Goal: Task Accomplishment & Management: Manage account settings

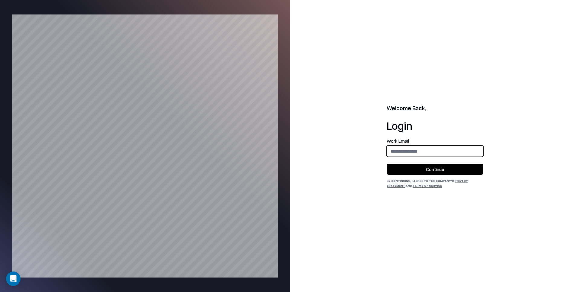
click at [432, 150] on input "email" at bounding box center [435, 151] width 96 height 11
type input "**********"
click at [432, 174] on button "Continue" at bounding box center [435, 169] width 97 height 11
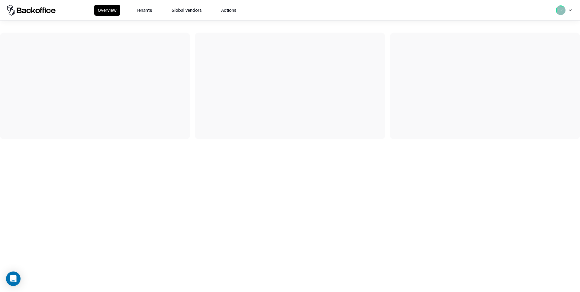
click at [145, 12] on button "Tenants" at bounding box center [144, 10] width 24 height 11
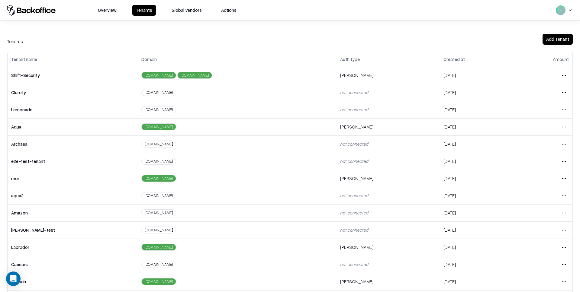
scroll to position [57, 0]
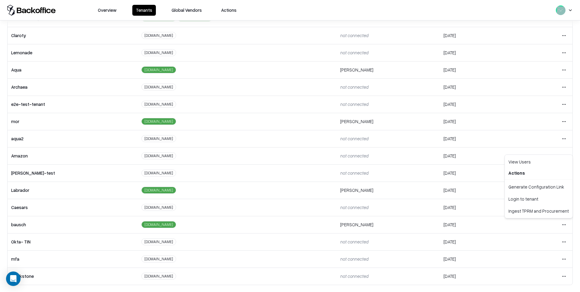
click at [564, 225] on html "Overview Tenants Global Vendors Actions Tenants Add Tenant Tenant name Domain A…" at bounding box center [290, 146] width 580 height 292
click at [525, 202] on div "Login to tenant" at bounding box center [538, 199] width 65 height 12
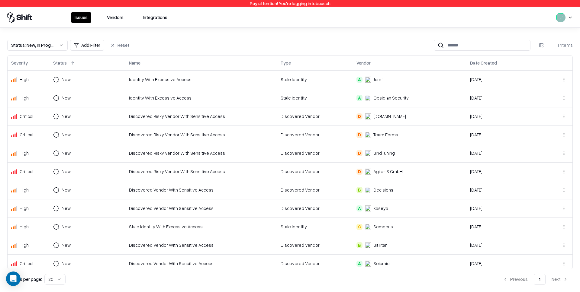
click at [459, 43] on input at bounding box center [487, 45] width 86 height 11
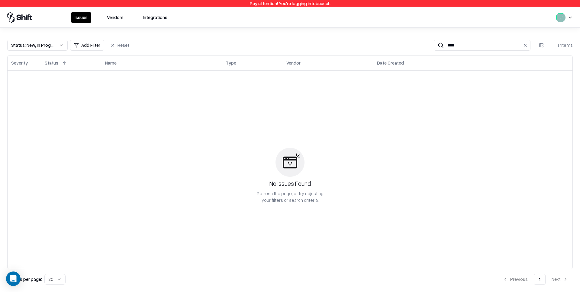
type input "*****"
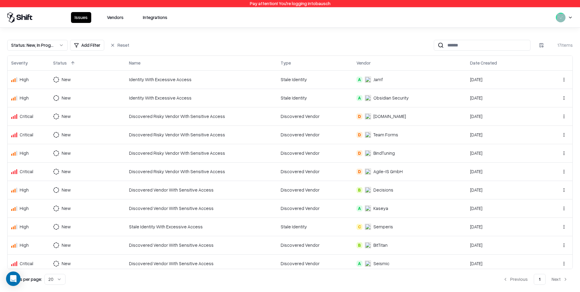
click at [108, 22] on button "Vendors" at bounding box center [115, 17] width 24 height 11
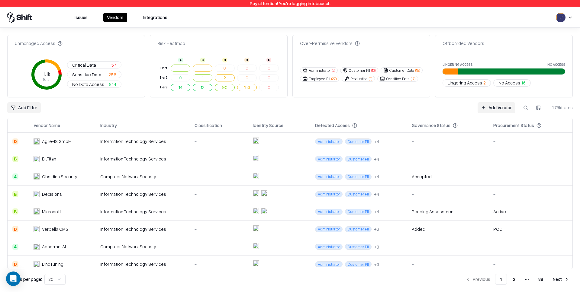
click at [502, 109] on link "Add Vendor" at bounding box center [497, 107] width 38 height 11
click at [527, 109] on button at bounding box center [525, 107] width 11 height 11
click at [523, 106] on button at bounding box center [525, 107] width 11 height 11
type input "*********"
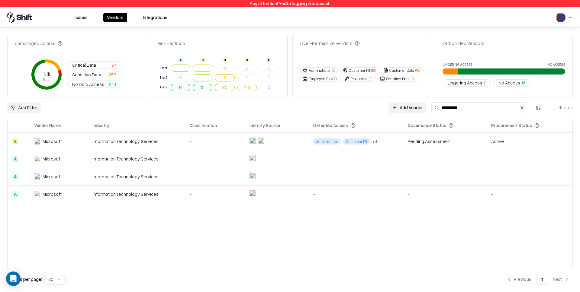
click at [220, 167] on td "-" at bounding box center [215, 159] width 60 height 18
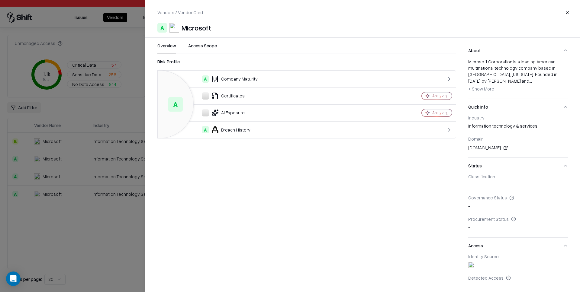
click at [124, 197] on div at bounding box center [290, 146] width 580 height 292
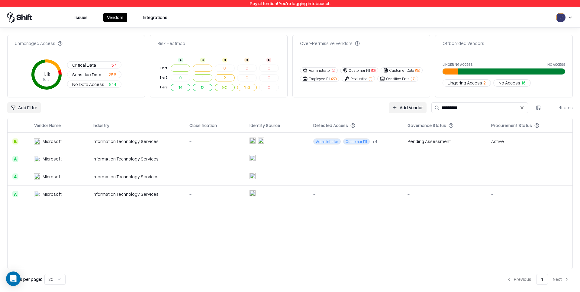
click at [140, 195] on div "Information Technology Services" at bounding box center [136, 194] width 87 height 6
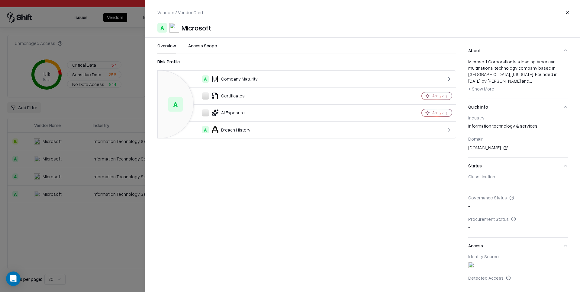
click at [129, 156] on div at bounding box center [290, 146] width 580 height 292
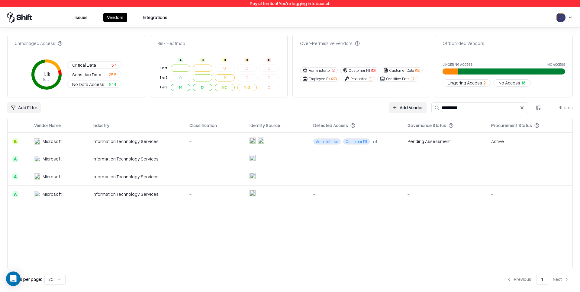
click at [239, 143] on td "-" at bounding box center [215, 142] width 60 height 18
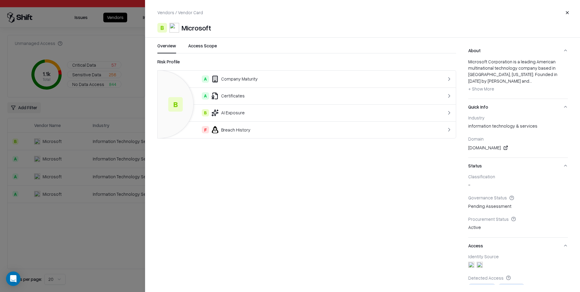
click at [151, 155] on div "Overview Access Scope Risk Profile B A Company Maturity A Certificates B AI Exp…" at bounding box center [300, 164] width 311 height 243
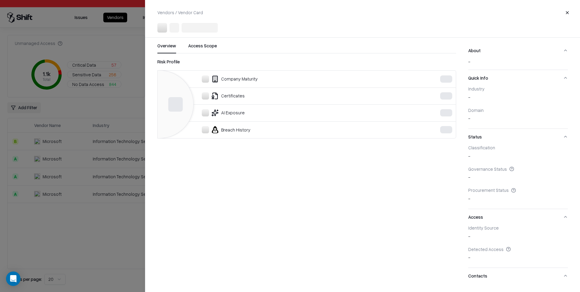
click at [124, 163] on div at bounding box center [290, 146] width 580 height 292
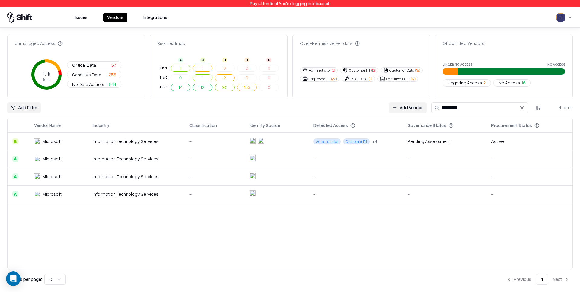
click at [160, 161] on div "Information Technology Services" at bounding box center [136, 159] width 87 height 6
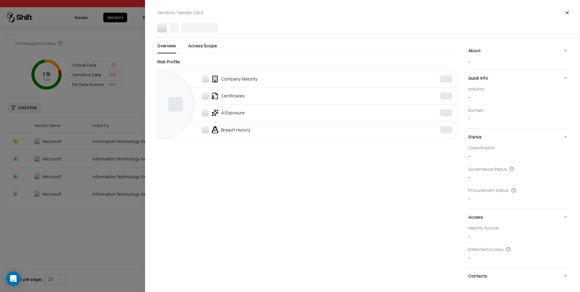
click at [108, 169] on div at bounding box center [290, 146] width 580 height 292
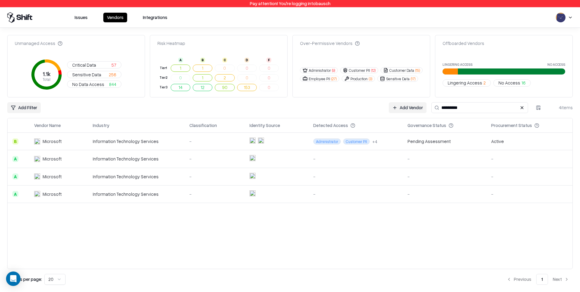
click at [127, 187] on td "Information Technology Services" at bounding box center [136, 194] width 97 height 18
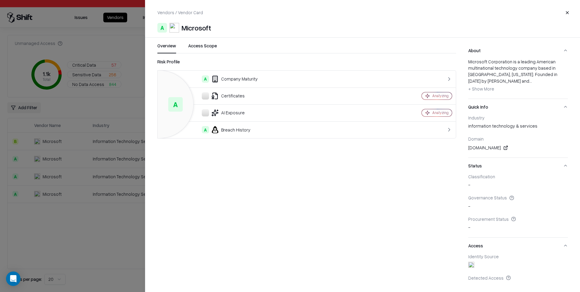
click at [81, 172] on div at bounding box center [290, 146] width 580 height 292
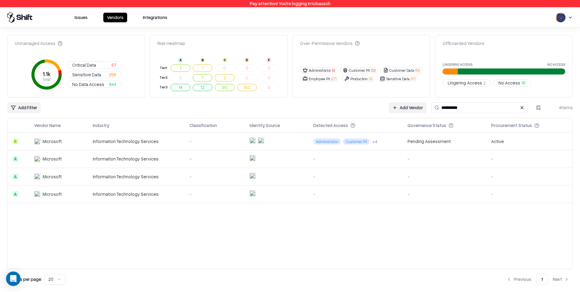
click at [138, 177] on div "Information Technology Services" at bounding box center [136, 177] width 87 height 6
click at [328, 72] on button "Administrator ( 9 )" at bounding box center [319, 70] width 38 height 6
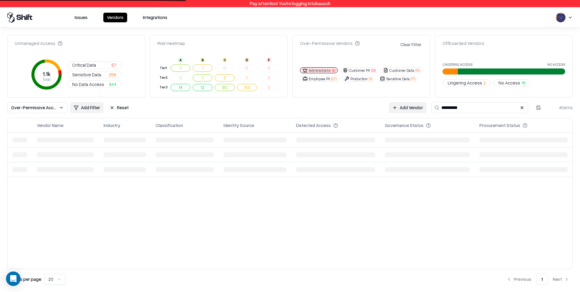
click at [415, 46] on button "Clear Filter" at bounding box center [411, 44] width 24 height 9
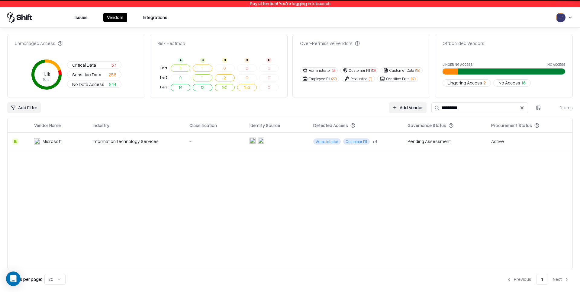
drag, startPoint x: 365, startPoint y: 54, endPoint x: 325, endPoint y: 57, distance: 40.3
click at [365, 54] on div "Over-Permissive Vendors Administrator ( 9 ) Customer PII ( 12 ) Customer Data (…" at bounding box center [361, 66] width 138 height 63
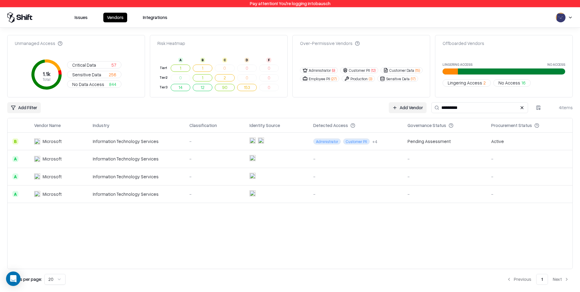
click at [207, 144] on div "-" at bounding box center [214, 141] width 50 height 6
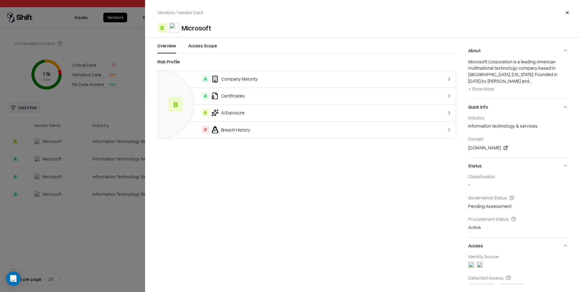
drag, startPoint x: 228, startPoint y: 128, endPoint x: 223, endPoint y: 128, distance: 5.7
click at [223, 128] on div "F Breach History" at bounding box center [290, 129] width 255 height 7
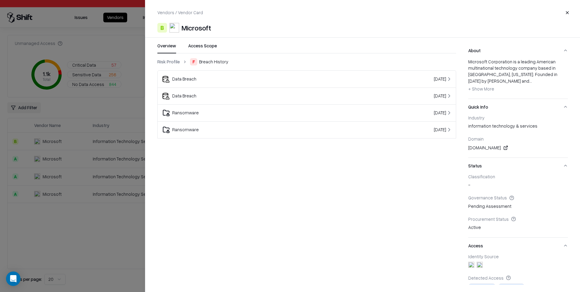
click at [123, 149] on div at bounding box center [290, 146] width 580 height 292
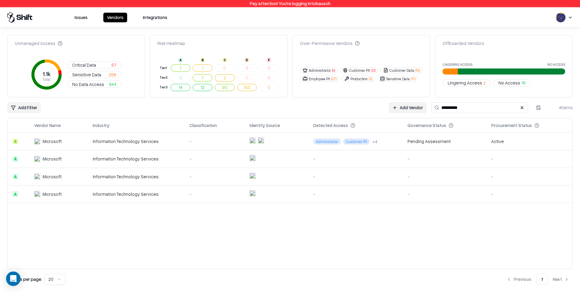
click at [134, 161] on div "Information Technology Services" at bounding box center [136, 159] width 87 height 6
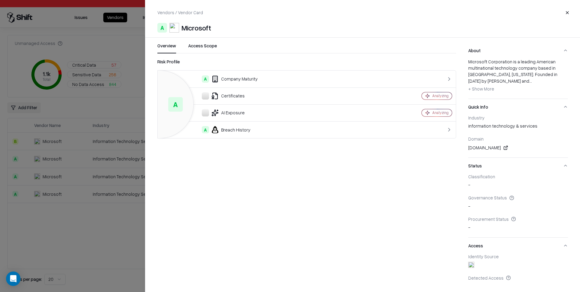
click at [108, 161] on div at bounding box center [290, 146] width 580 height 292
